Goal: Information Seeking & Learning: Understand process/instructions

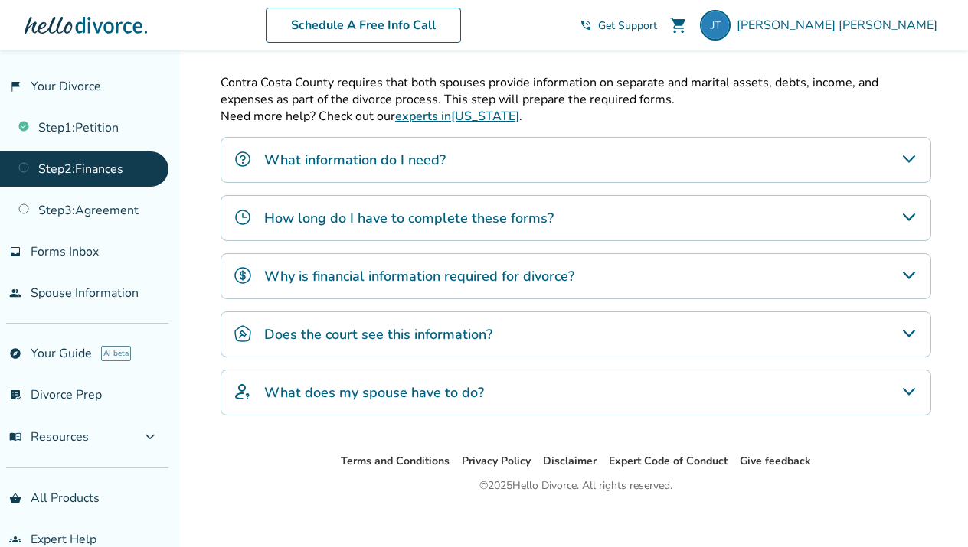
scroll to position [488, 0]
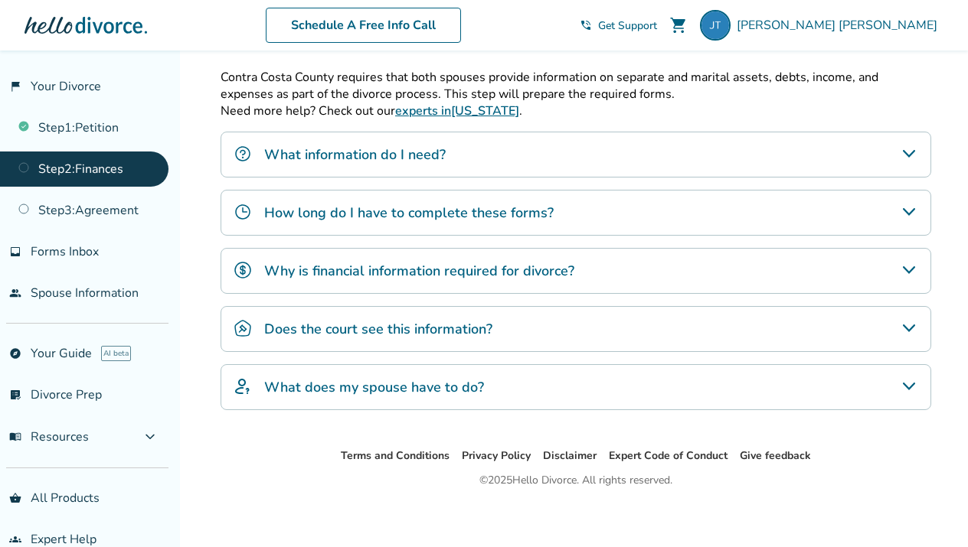
click at [487, 212] on h4 "How long do I have to complete these forms?" at bounding box center [408, 213] width 289 height 20
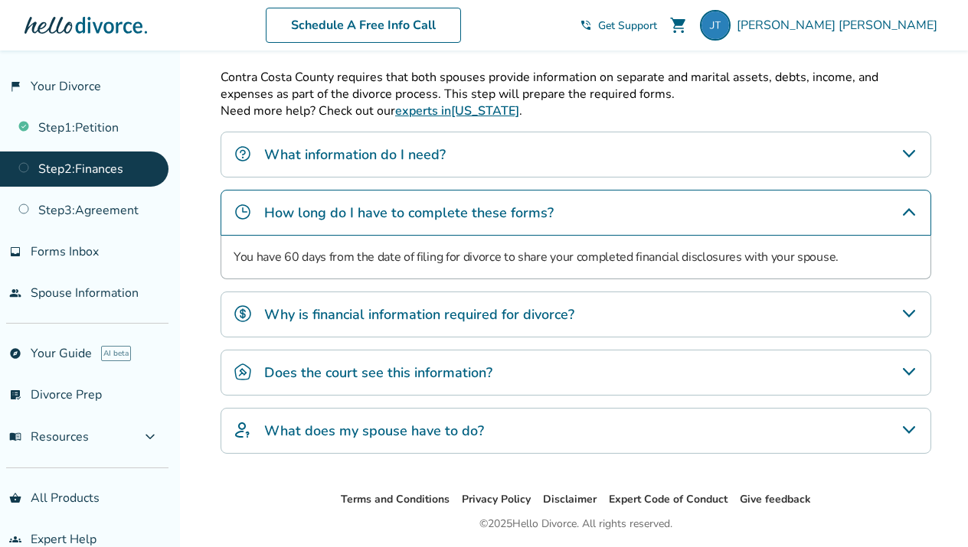
click at [462, 319] on h4 "Why is financial information required for divorce?" at bounding box center [419, 315] width 310 height 20
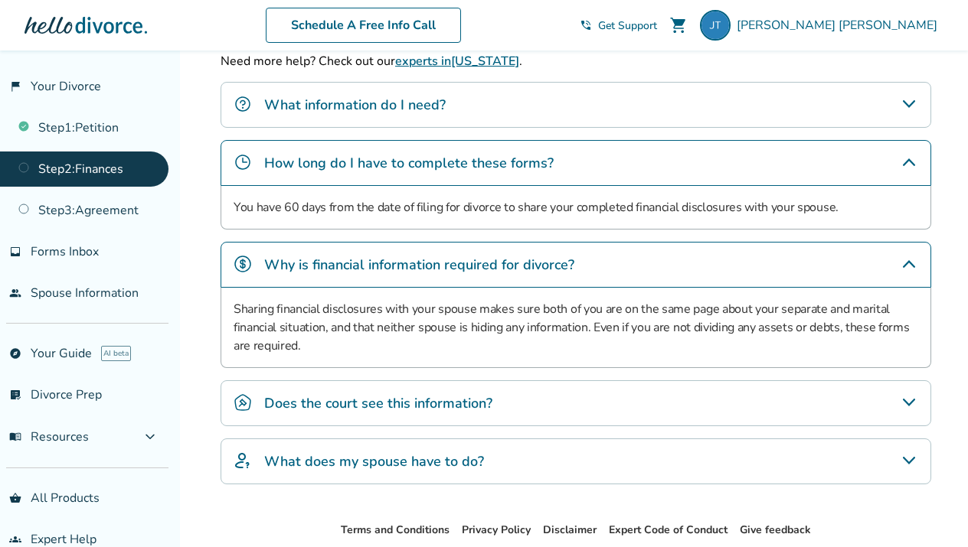
scroll to position [546, 0]
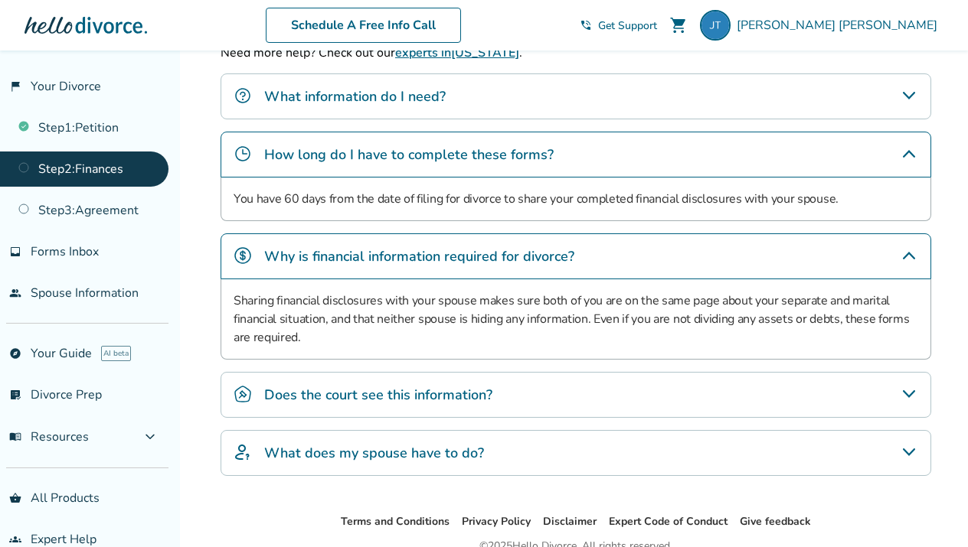
click at [353, 392] on h4 "Does the court see this information?" at bounding box center [378, 395] width 228 height 20
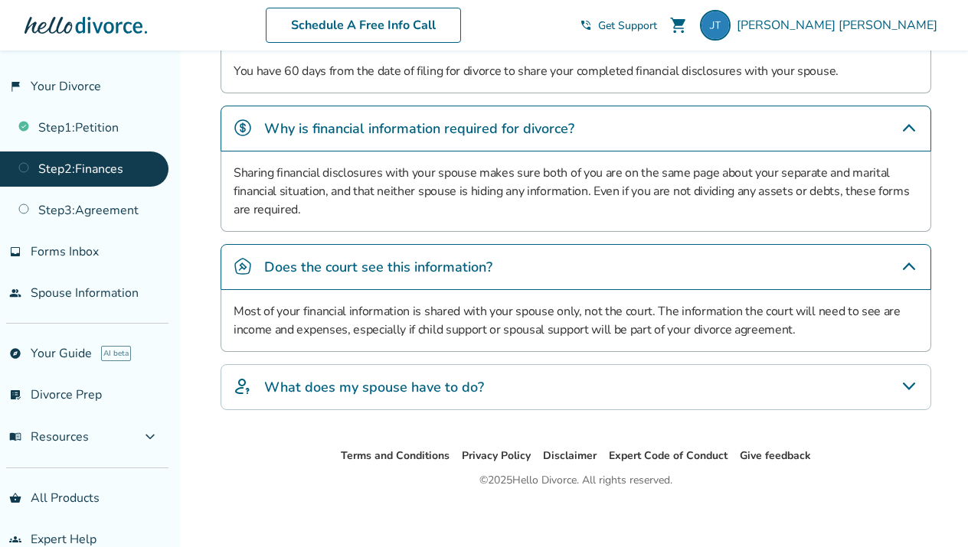
scroll to position [678, 0]
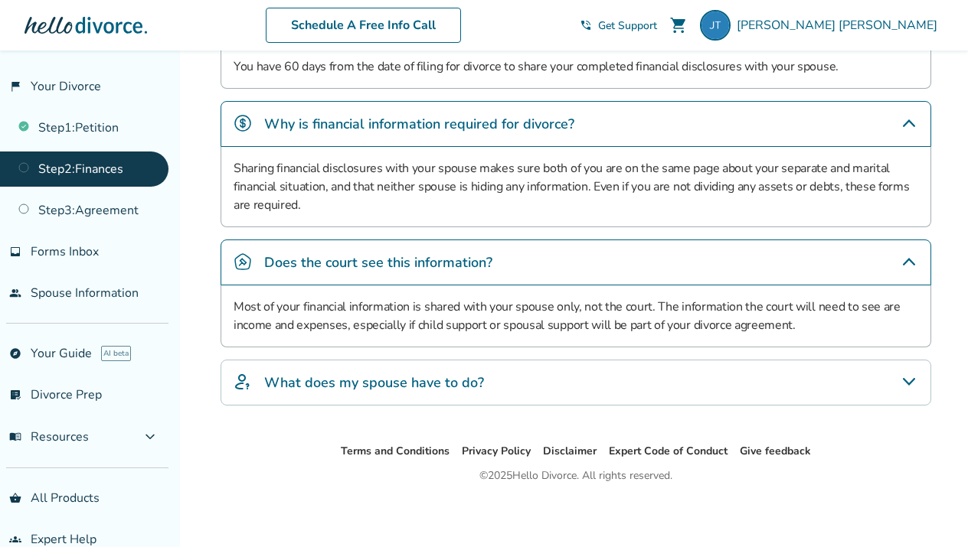
click at [411, 373] on h4 "What does my spouse have to do?" at bounding box center [374, 383] width 220 height 20
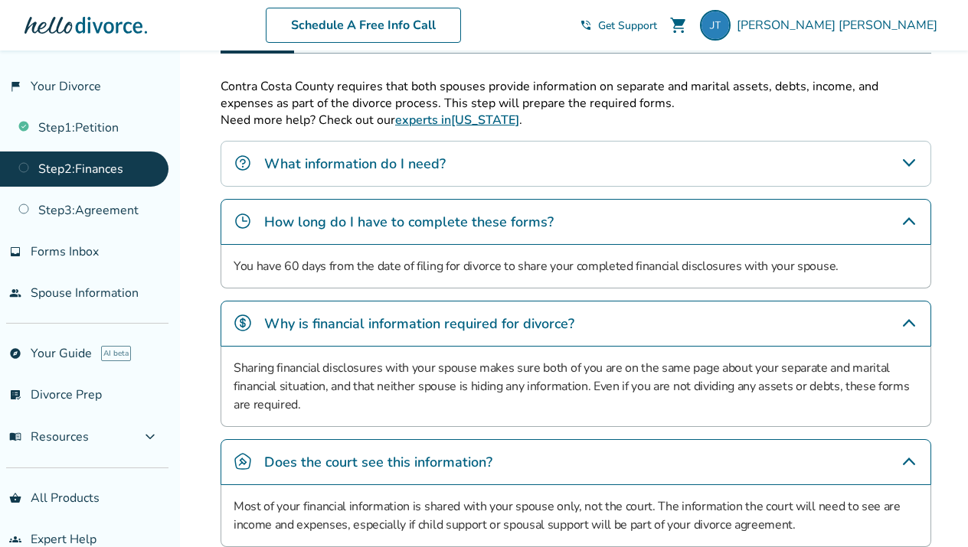
scroll to position [468, 0]
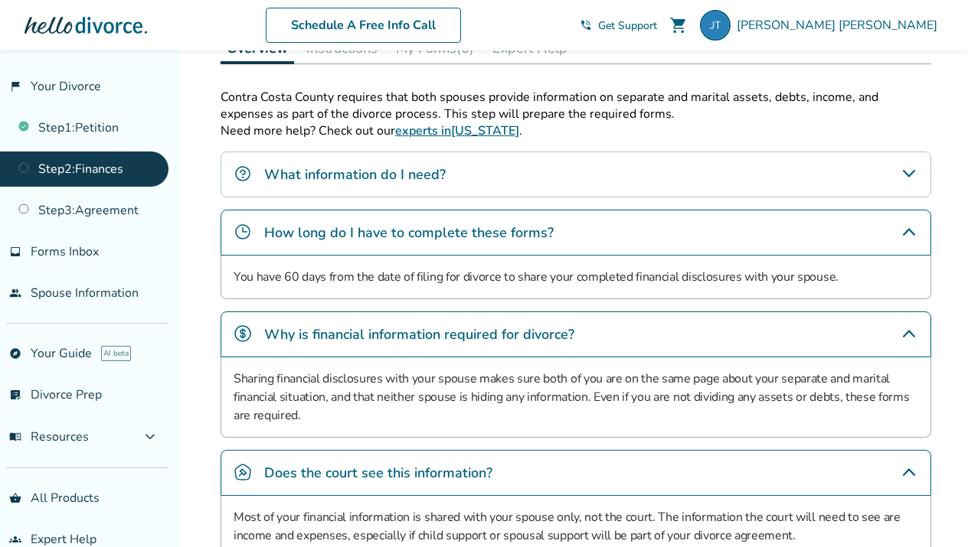
click at [394, 167] on h4 "What information do I need?" at bounding box center [354, 175] width 181 height 20
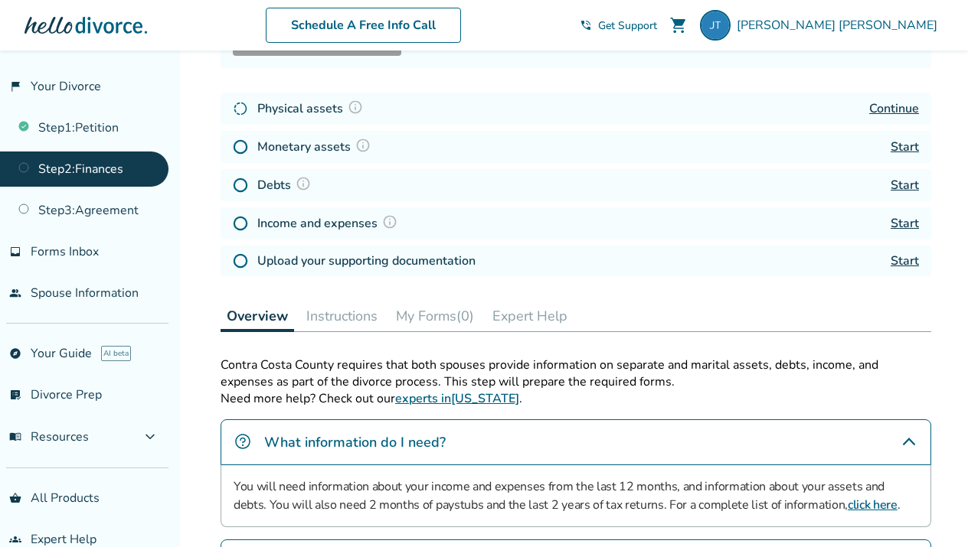
scroll to position [199, 0]
click at [847, 503] on link "click here" at bounding box center [872, 506] width 50 height 17
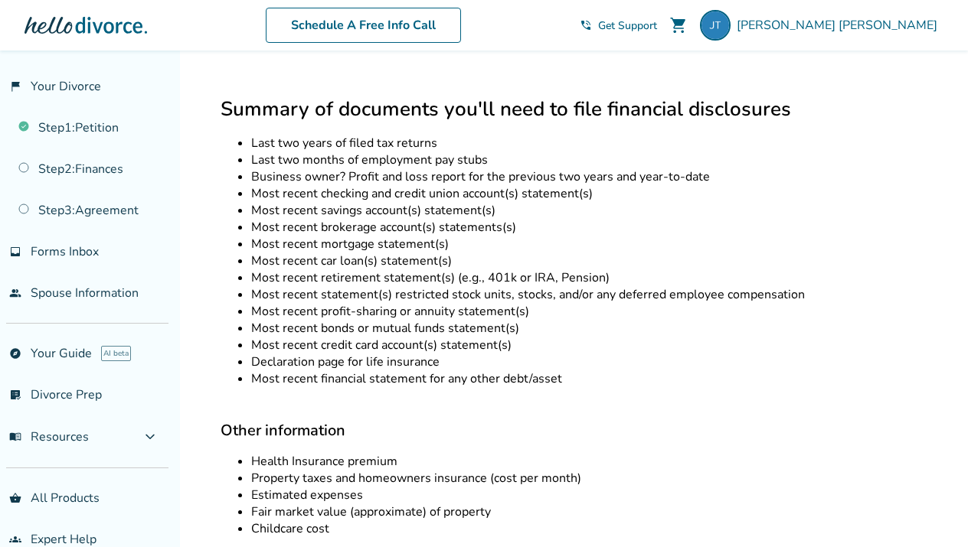
scroll to position [765, 0]
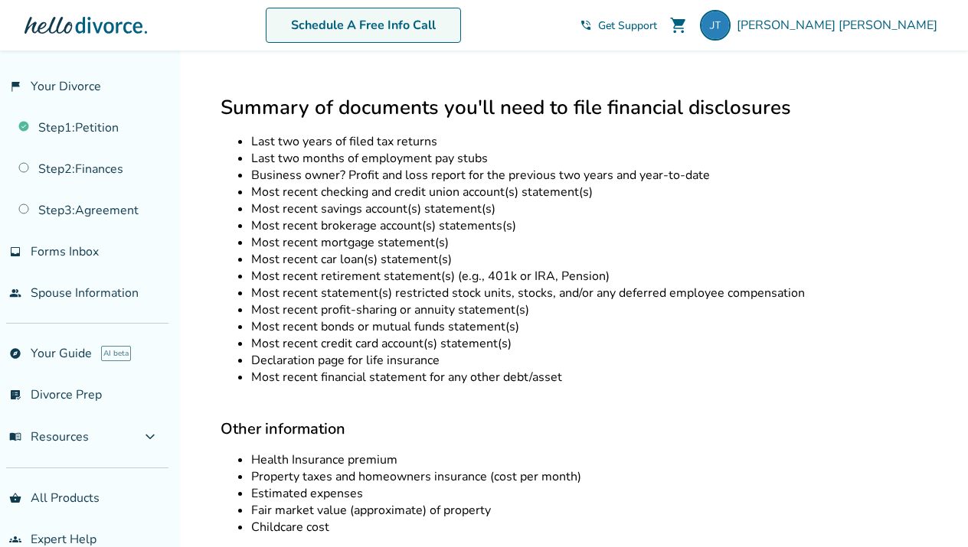
click at [461, 27] on link "Schedule A Free Info Call" at bounding box center [363, 25] width 195 height 35
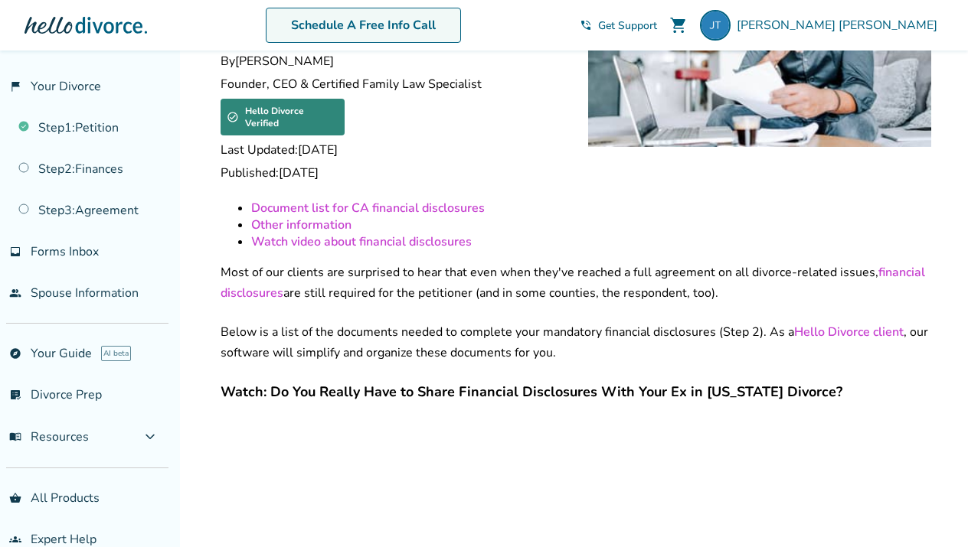
scroll to position [0, 0]
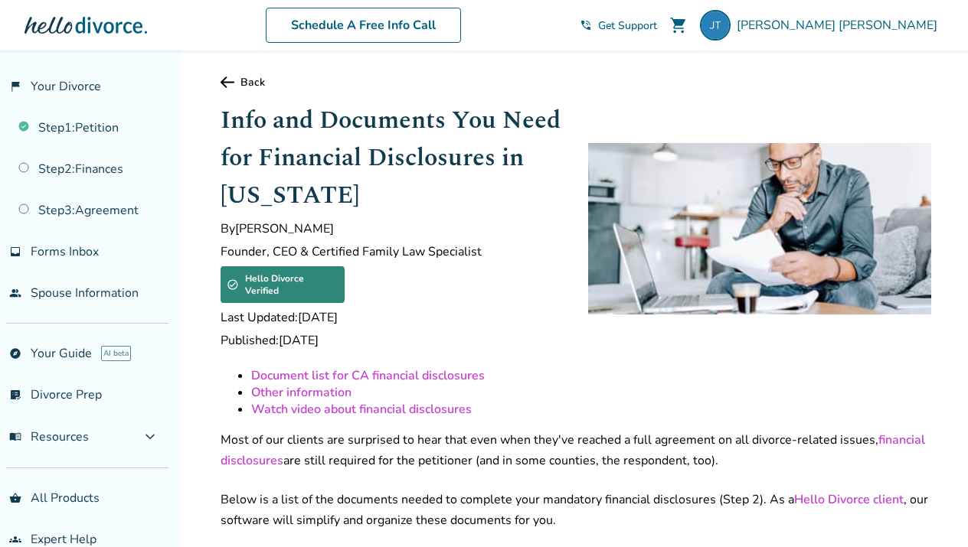
click at [657, 31] on span "Get Support" at bounding box center [627, 25] width 59 height 15
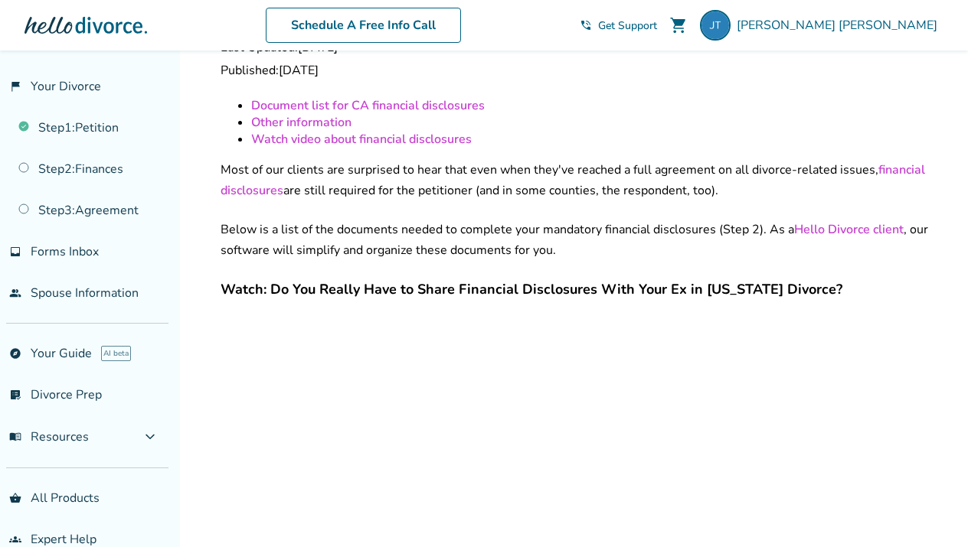
scroll to position [282, 0]
